Goal: Information Seeking & Learning: Learn about a topic

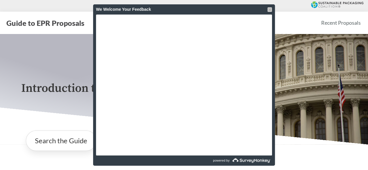
click at [268, 8] on div at bounding box center [269, 9] width 5 height 5
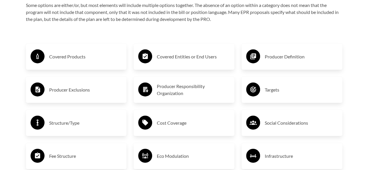
scroll to position [931, 0]
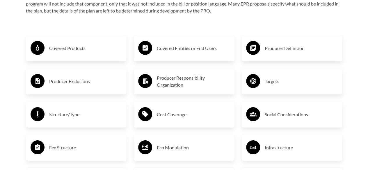
click at [74, 50] on h3 "Covered Products" at bounding box center [85, 48] width 73 height 9
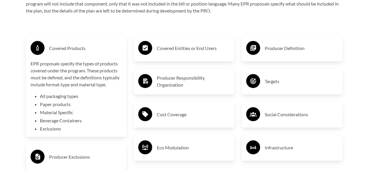
click at [56, 130] on li "Exclusions" at bounding box center [81, 128] width 82 height 7
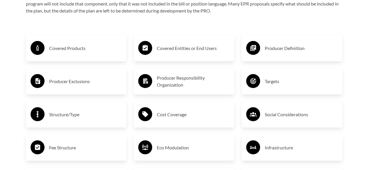
click at [196, 83] on h3 "Producer Responsibility Organization" at bounding box center [193, 82] width 73 height 14
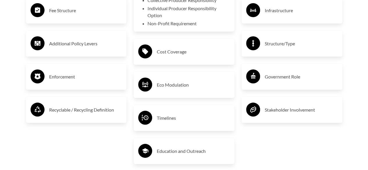
scroll to position [1077, 0]
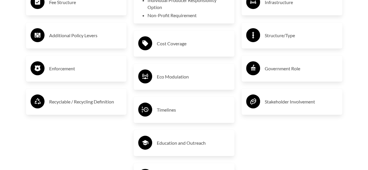
click at [84, 70] on h3 "Enforcement" at bounding box center [85, 68] width 73 height 9
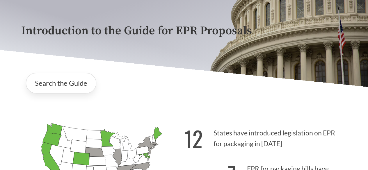
scroll to position [58, 0]
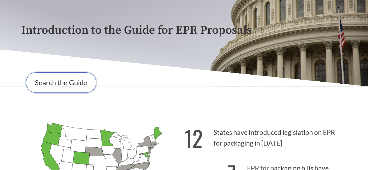
click at [80, 85] on link "Search the Guide" at bounding box center [61, 82] width 70 height 20
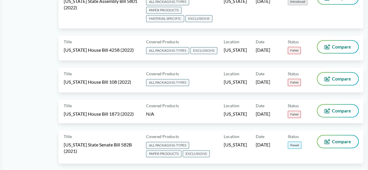
scroll to position [3548, 0]
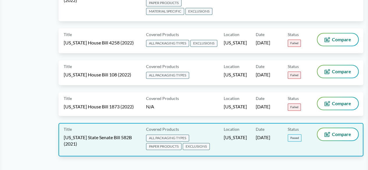
click at [97, 134] on span "[US_STATE] State Senate Bill 582B (2021)" at bounding box center [101, 140] width 75 height 13
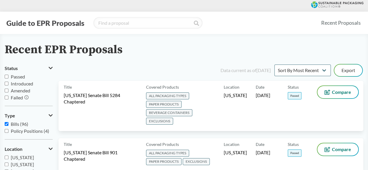
click at [359, 49] on div "Recent EPR Proposals" at bounding box center [184, 49] width 359 height 13
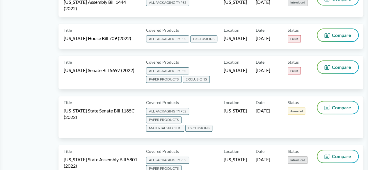
scroll to position [3548, 0]
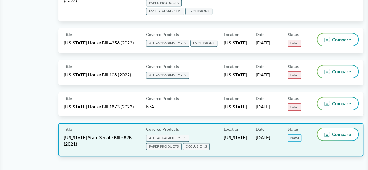
click at [93, 134] on span "[US_STATE] State Senate Bill 582B (2021)" at bounding box center [101, 140] width 75 height 13
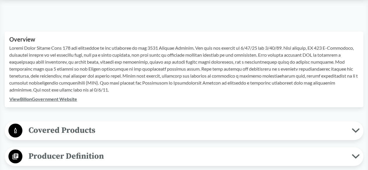
scroll to position [233, 0]
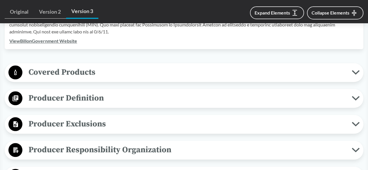
click at [356, 74] on icon at bounding box center [356, 72] width 8 height 5
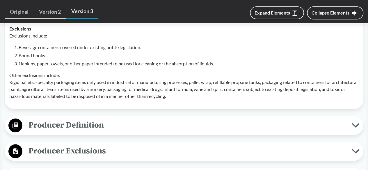
scroll to position [407, 0]
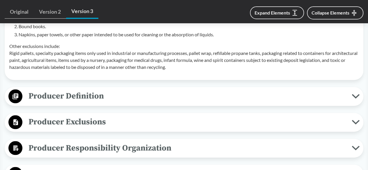
click at [353, 99] on icon at bounding box center [356, 96] width 8 height 5
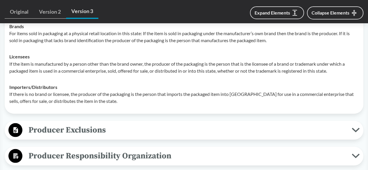
scroll to position [524, 0]
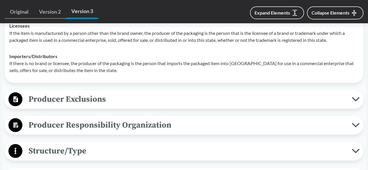
click at [356, 102] on icon at bounding box center [356, 99] width 8 height 5
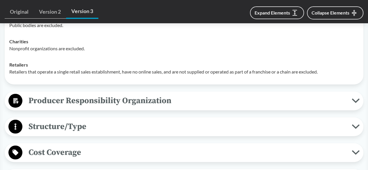
scroll to position [669, 0]
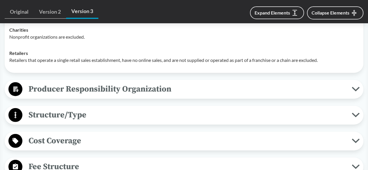
click at [357, 92] on icon at bounding box center [356, 89] width 8 height 5
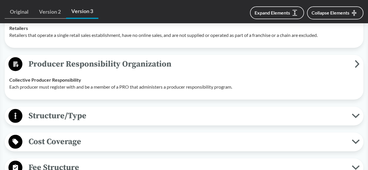
scroll to position [728, 0]
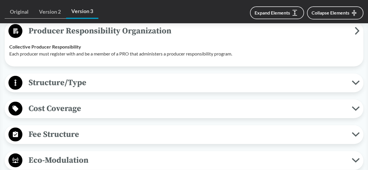
click at [356, 85] on icon at bounding box center [356, 83] width 8 height 5
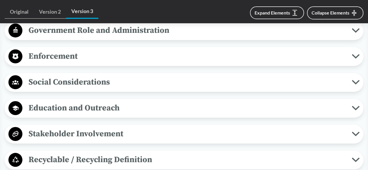
scroll to position [1019, 0]
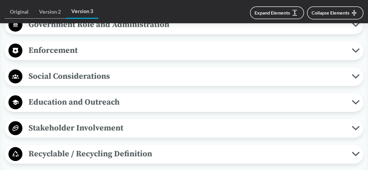
click at [356, 53] on icon at bounding box center [356, 50] width 8 height 5
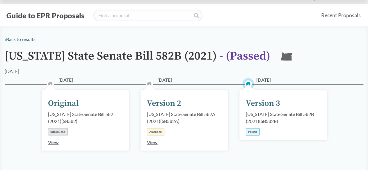
scroll to position [0, 0]
